Goal: Information Seeking & Learning: Learn about a topic

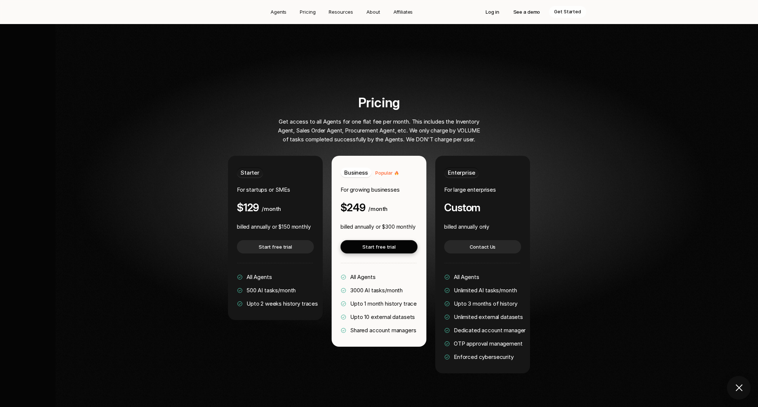
scroll to position [1342, 0]
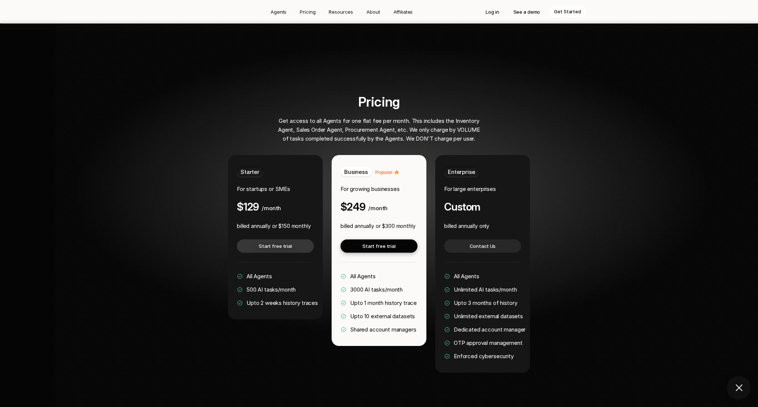
click at [258, 239] on link "Start free trial" at bounding box center [275, 245] width 77 height 13
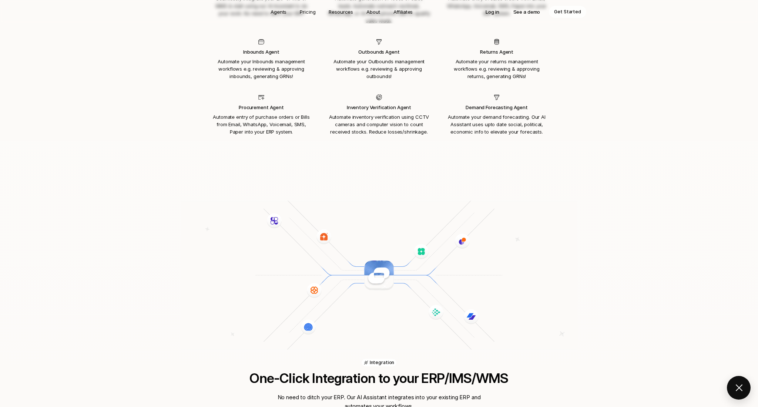
scroll to position [874, 0]
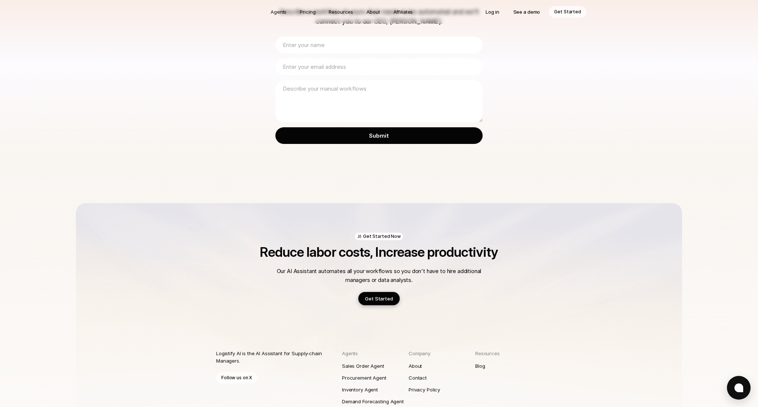
scroll to position [120, 0]
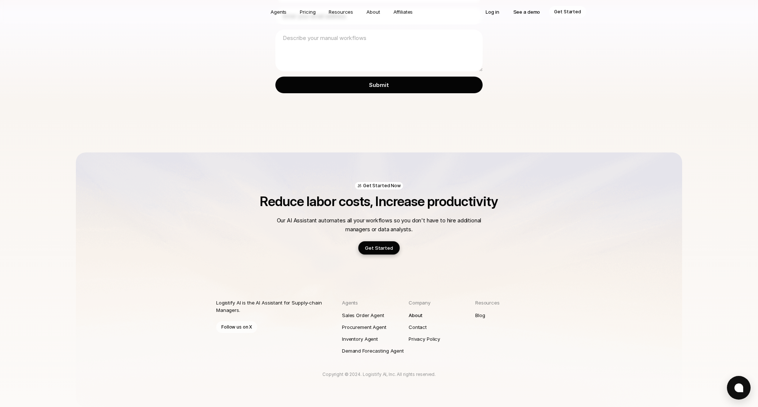
click at [412, 316] on p "About" at bounding box center [416, 315] width 14 height 7
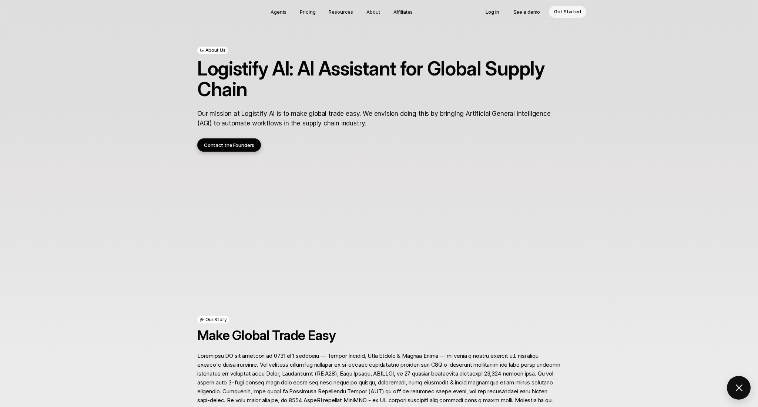
scroll to position [499, 0]
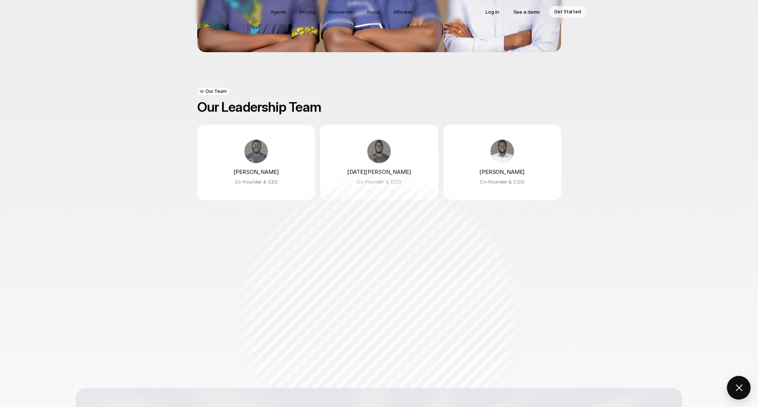
click at [660, 77] on div "Agents Pricing Resources About Affiliates Log in See a demo Get Started About U…" at bounding box center [379, 72] width 758 height 1142
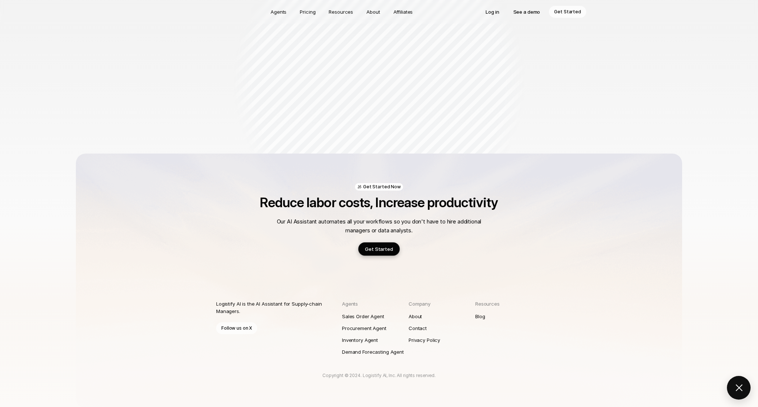
scroll to position [735, 0]
